Goal: Navigation & Orientation: Find specific page/section

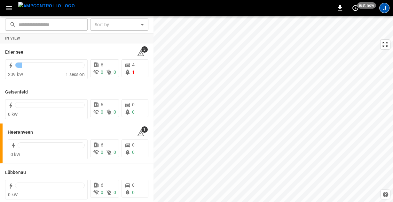
click at [385, 9] on div "J" at bounding box center [384, 8] width 10 height 10
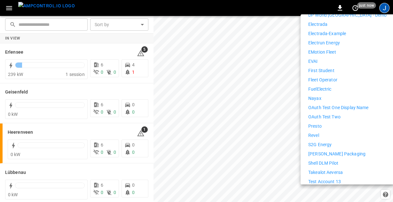
scroll to position [217, 0]
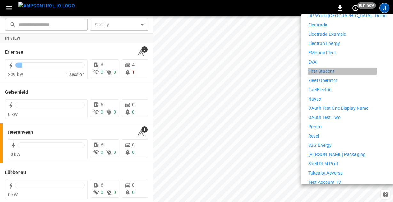
click at [323, 68] on p "First Student" at bounding box center [321, 71] width 26 height 7
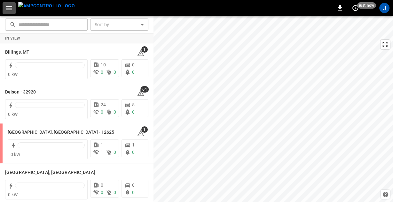
click at [6, 6] on icon "button" at bounding box center [9, 8] width 6 height 4
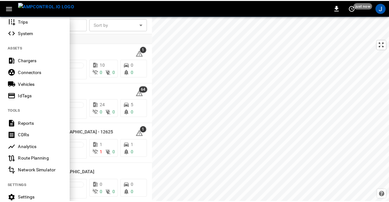
scroll to position [107, 0]
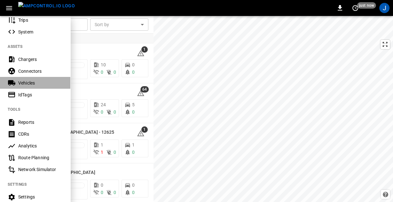
click at [40, 84] on div "Vehicles" at bounding box center [40, 83] width 44 height 6
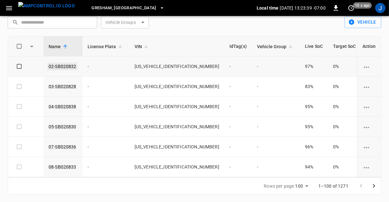
click at [60, 65] on link "02-SB020832" at bounding box center [62, 67] width 30 height 8
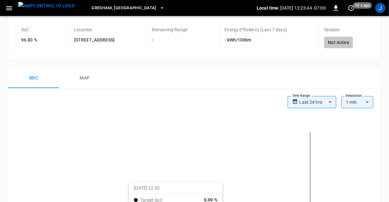
scroll to position [57, 0]
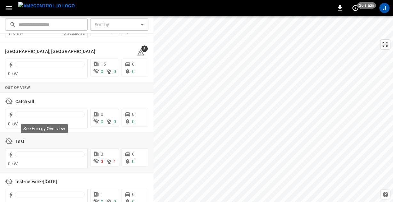
scroll to position [979, 0]
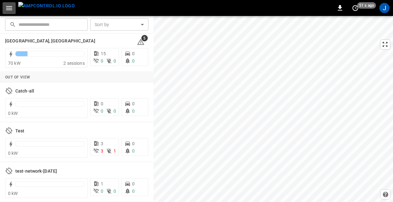
click at [11, 10] on icon "button" at bounding box center [9, 8] width 6 height 4
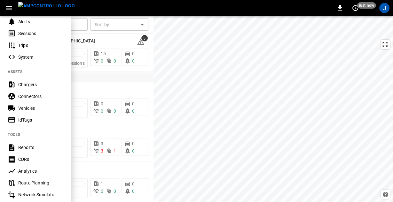
scroll to position [82, 0]
click at [29, 84] on div "Chargers" at bounding box center [40, 85] width 44 height 6
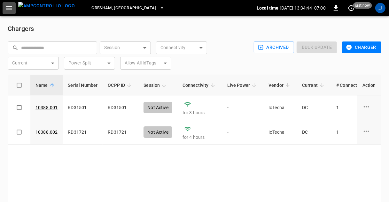
click at [7, 8] on icon "button" at bounding box center [9, 8] width 6 height 4
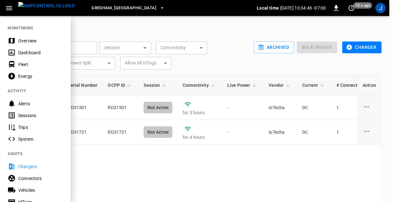
click at [29, 178] on div "Connectors" at bounding box center [40, 179] width 44 height 6
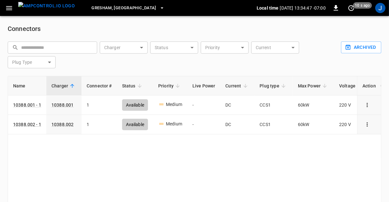
click at [111, 14] on div "Gresham, OR" at bounding box center [168, 8] width 177 height 15
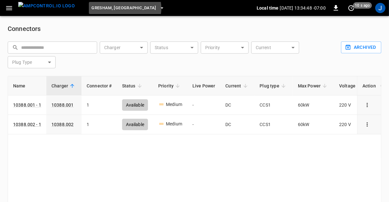
click at [159, 8] on icon "button" at bounding box center [162, 8] width 6 height 6
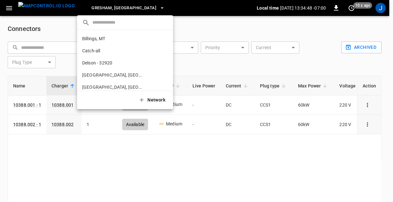
scroll to position [83, 0]
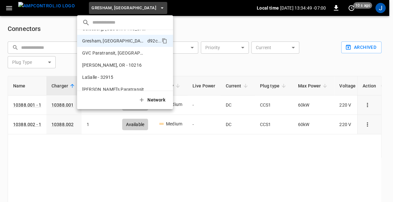
click at [12, 9] on div at bounding box center [196, 101] width 393 height 202
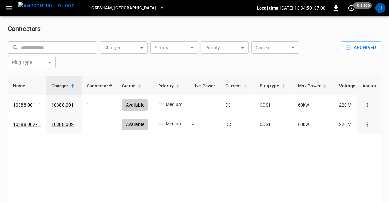
click at [10, 9] on icon "button" at bounding box center [9, 8] width 8 height 8
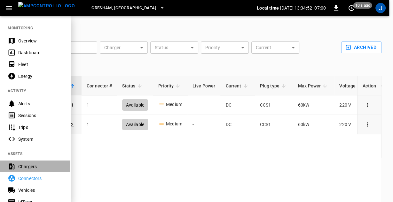
click at [28, 163] on div "Chargers" at bounding box center [35, 167] width 70 height 12
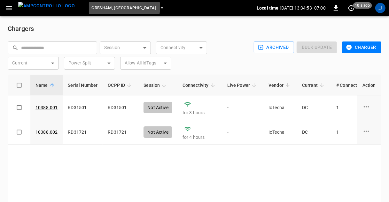
click at [159, 8] on icon "button" at bounding box center [162, 8] width 6 height 6
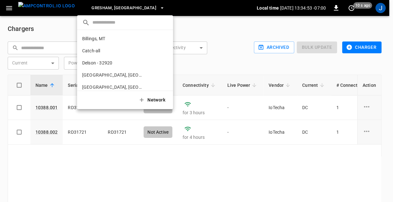
scroll to position [83, 0]
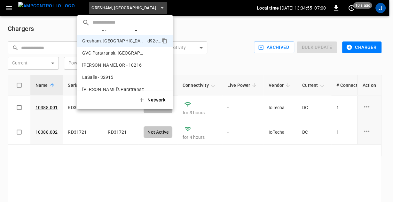
click at [11, 9] on div at bounding box center [196, 101] width 393 height 202
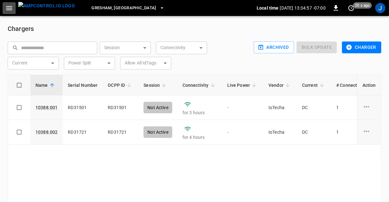
click at [10, 10] on icon "button" at bounding box center [9, 8] width 6 height 4
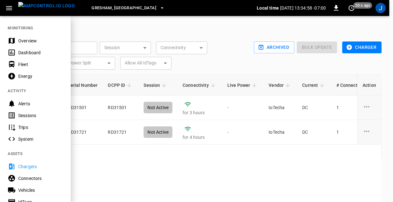
scroll to position [56, 0]
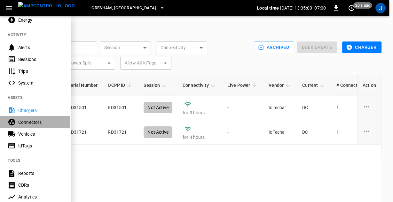
click at [31, 121] on div "Connectors" at bounding box center [40, 122] width 44 height 6
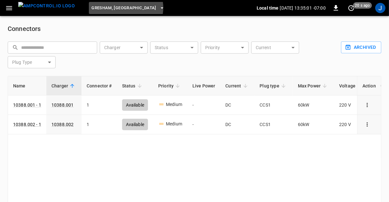
click at [161, 8] on icon "button" at bounding box center [162, 7] width 3 height 1
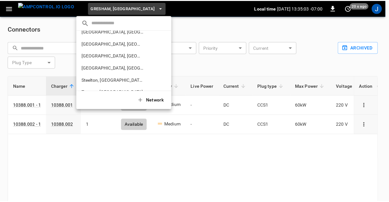
scroll to position [285, 0]
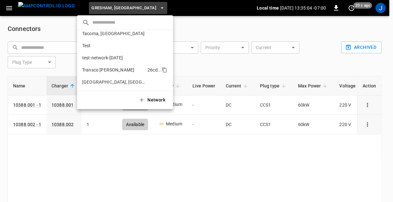
click at [105, 65] on li "Transco Marco Polo 26cd ..." at bounding box center [125, 70] width 96 height 12
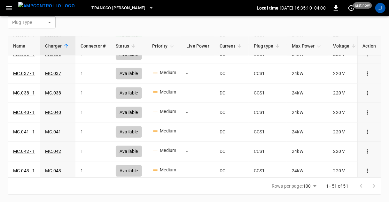
scroll to position [871, 0]
